Goal: Task Accomplishment & Management: Use online tool/utility

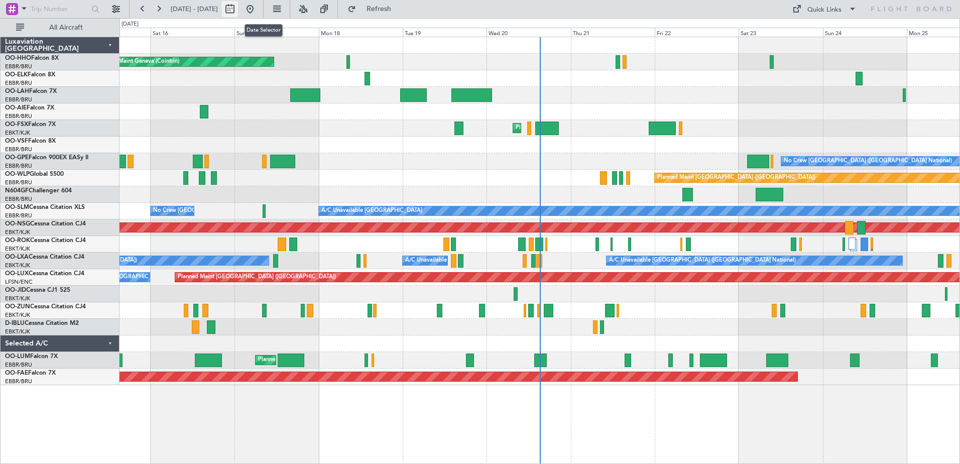
click at [238, 9] on button at bounding box center [230, 9] width 16 height 16
select select "8"
select select "2025"
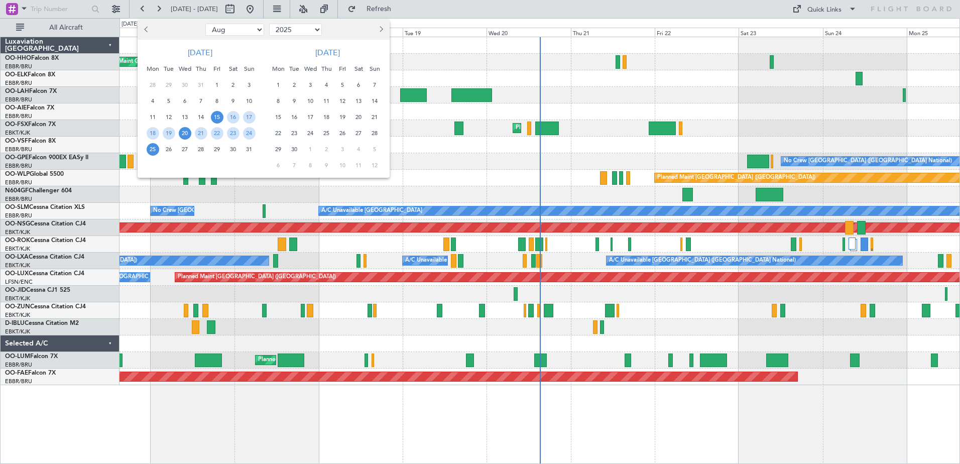
click at [184, 137] on span "20" at bounding box center [185, 133] width 13 height 13
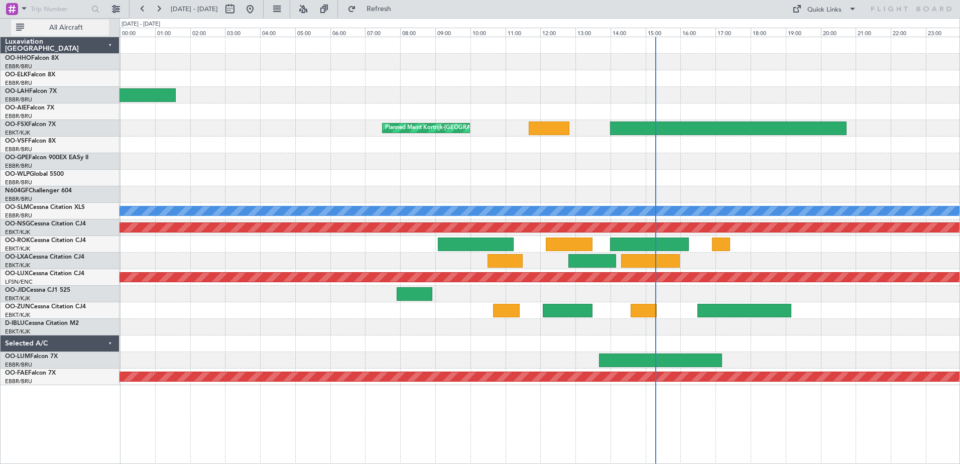
click at [73, 24] on span "All Aircraft" at bounding box center [66, 27] width 80 height 7
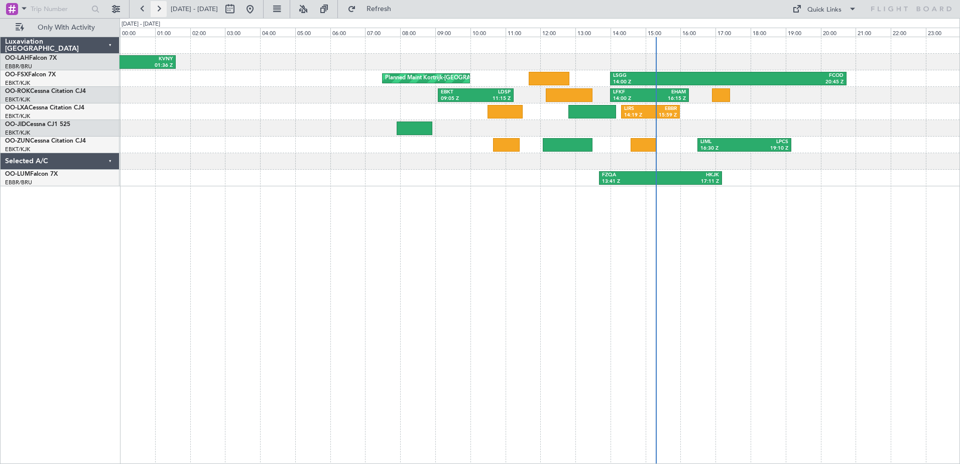
click at [160, 7] on button at bounding box center [159, 9] width 16 height 16
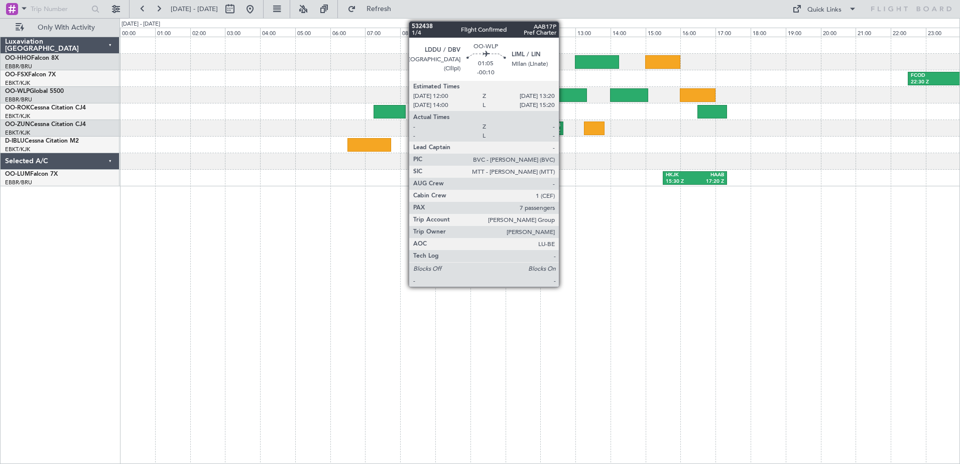
click at [563, 96] on div at bounding box center [563, 95] width 47 height 14
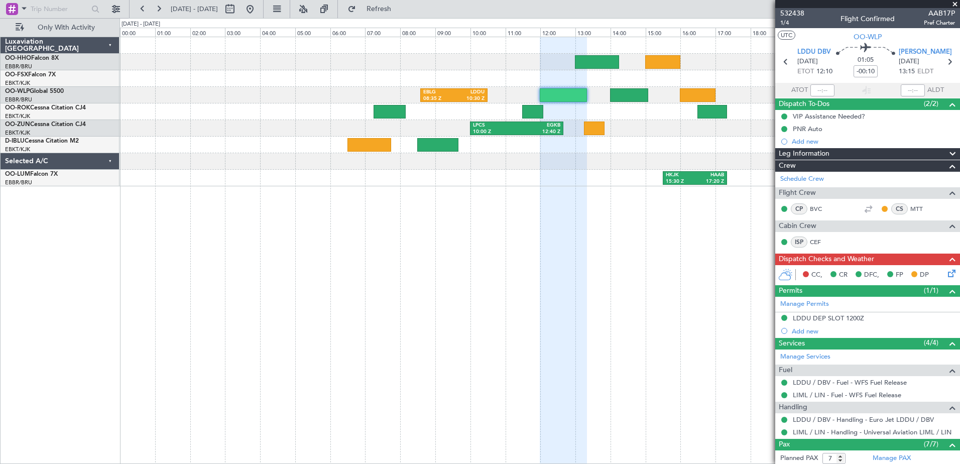
click at [955, 2] on span at bounding box center [955, 4] width 10 height 9
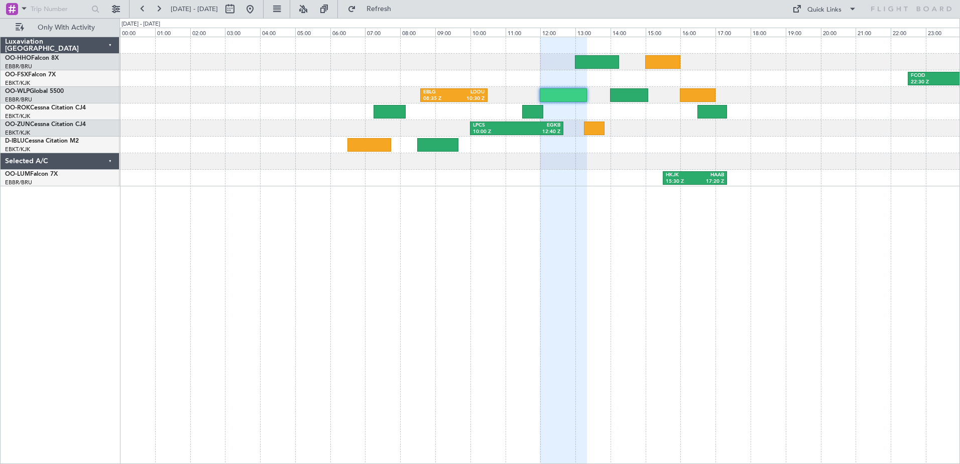
type input "0"
